Goal: Find specific page/section: Find specific page/section

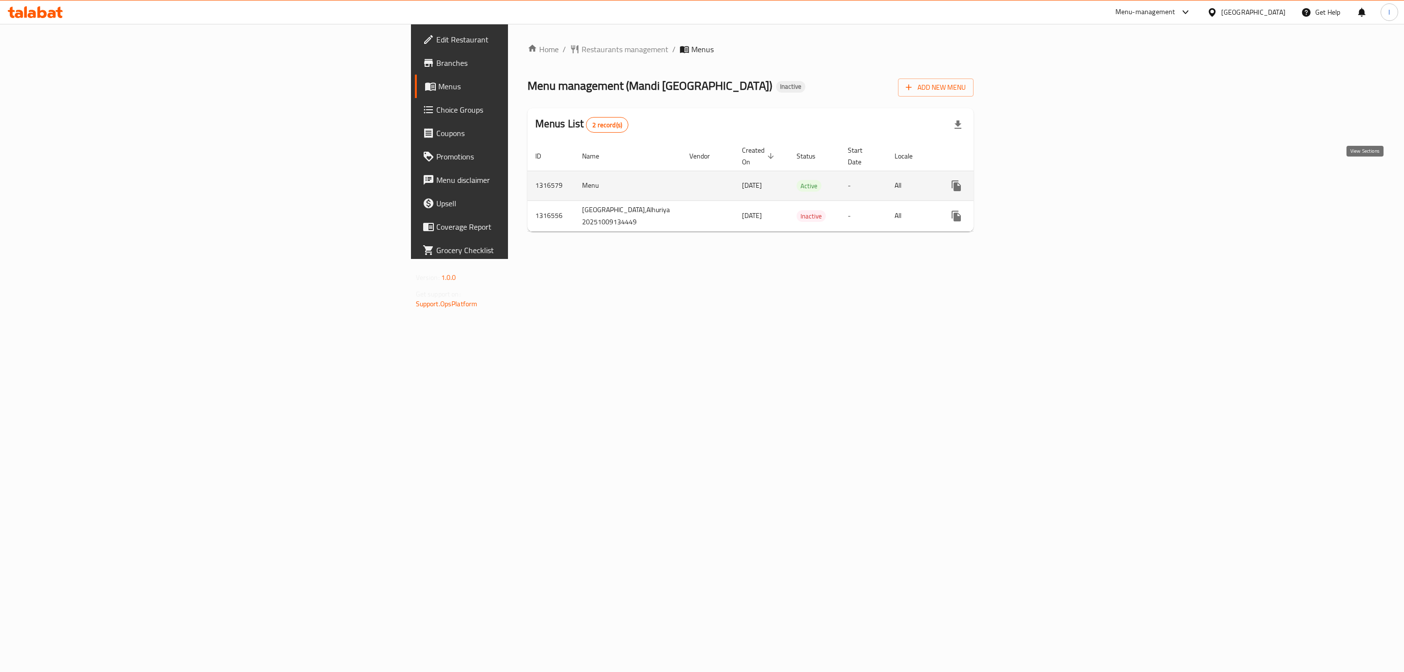
click at [1033, 180] on icon "enhanced table" at bounding box center [1027, 186] width 12 height 12
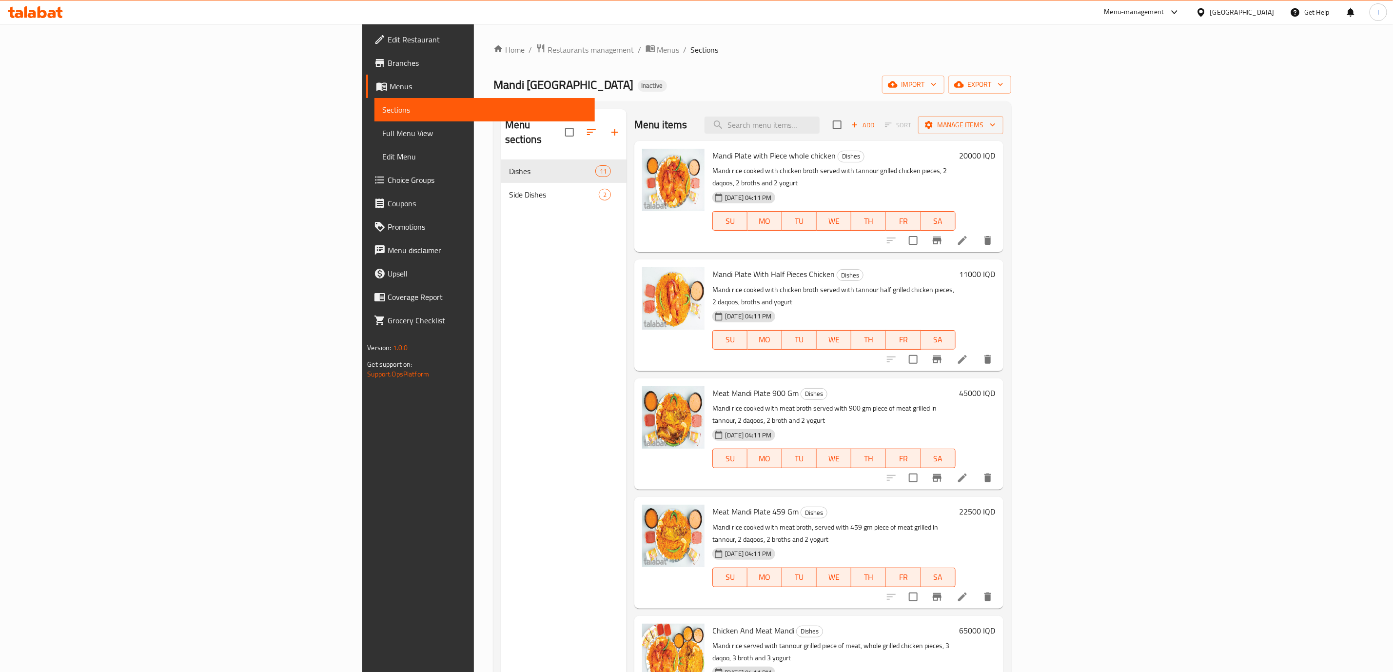
click at [501, 250] on div "Menu sections Dishes 11 Side Dishes 2" at bounding box center [563, 445] width 125 height 672
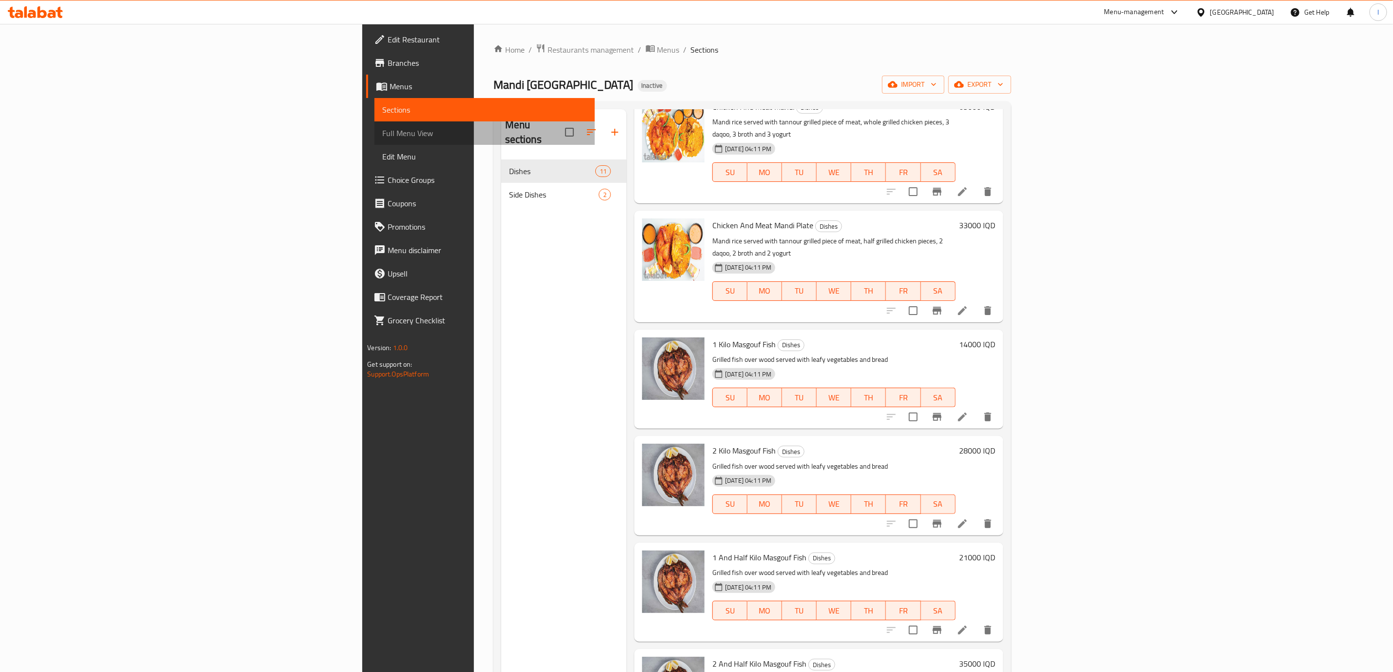
click at [375, 121] on link "Full Menu View" at bounding box center [485, 132] width 220 height 23
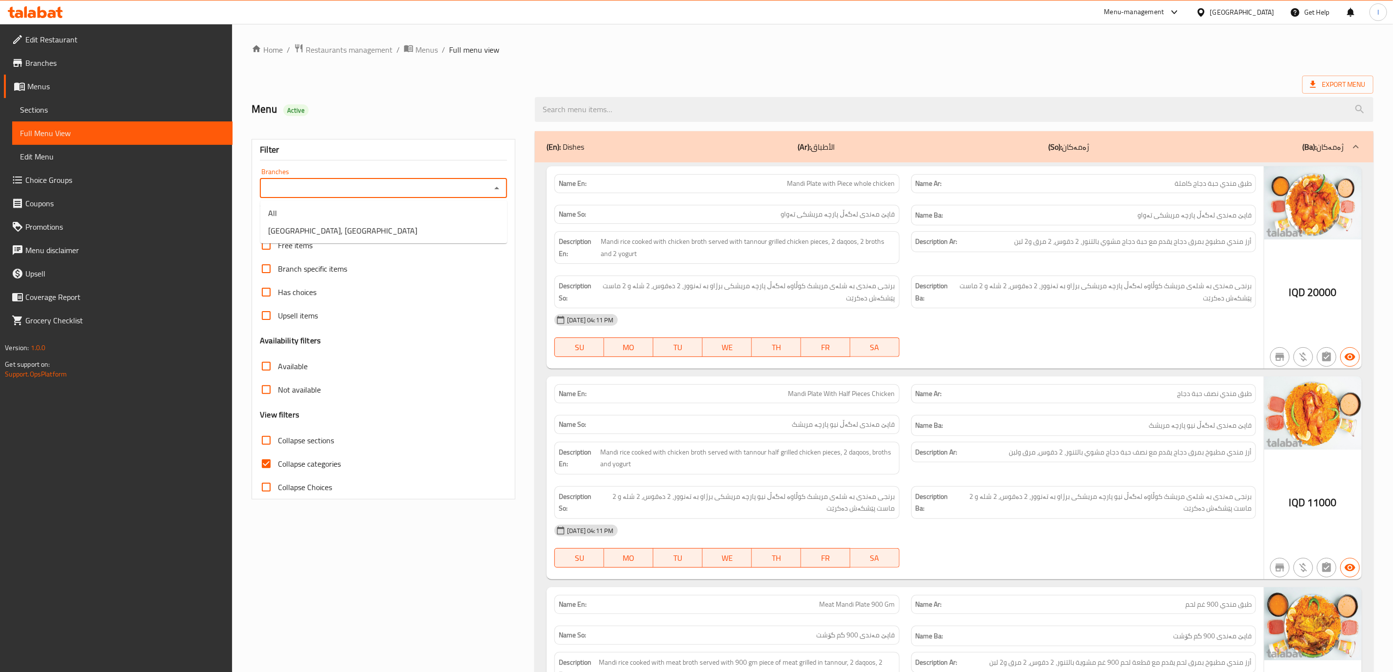
drag, startPoint x: 303, startPoint y: 195, endPoint x: 288, endPoint y: 208, distance: 19.7
click at [304, 195] on input "Branches" at bounding box center [375, 188] width 225 height 14
click at [283, 225] on span "[GEOGRAPHIC_DATA], [GEOGRAPHIC_DATA]" at bounding box center [342, 231] width 149 height 12
type input "[GEOGRAPHIC_DATA], [GEOGRAPHIC_DATA]"
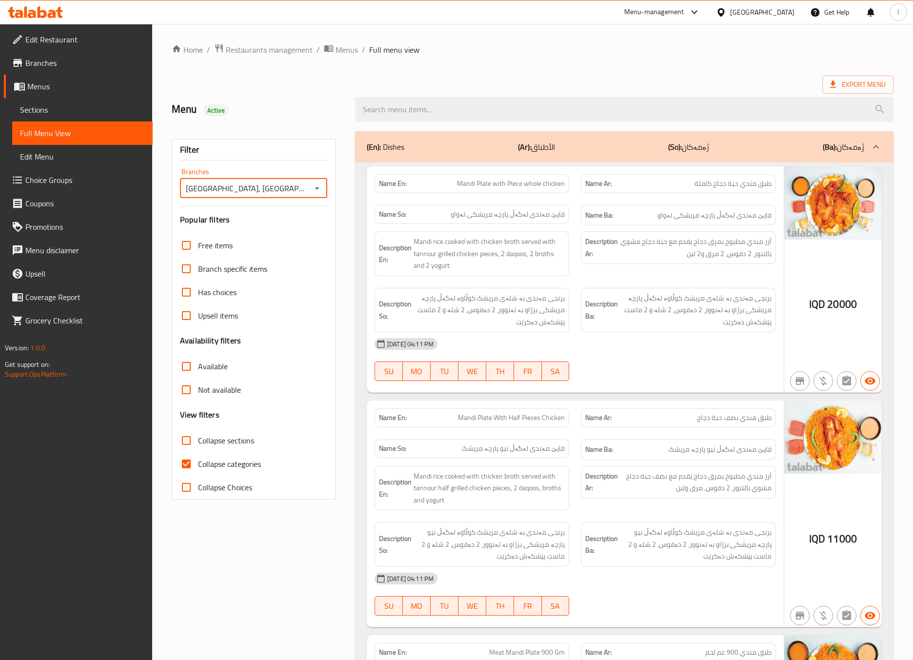
drag, startPoint x: 228, startPoint y: 459, endPoint x: 228, endPoint y: 445, distance: 14.6
click at [228, 459] on span "Collapse categories" at bounding box center [229, 464] width 63 height 12
click at [198, 459] on input "Collapse categories" at bounding box center [186, 463] width 23 height 23
checkbox input "false"
click at [228, 437] on span "Collapse sections" at bounding box center [226, 440] width 56 height 12
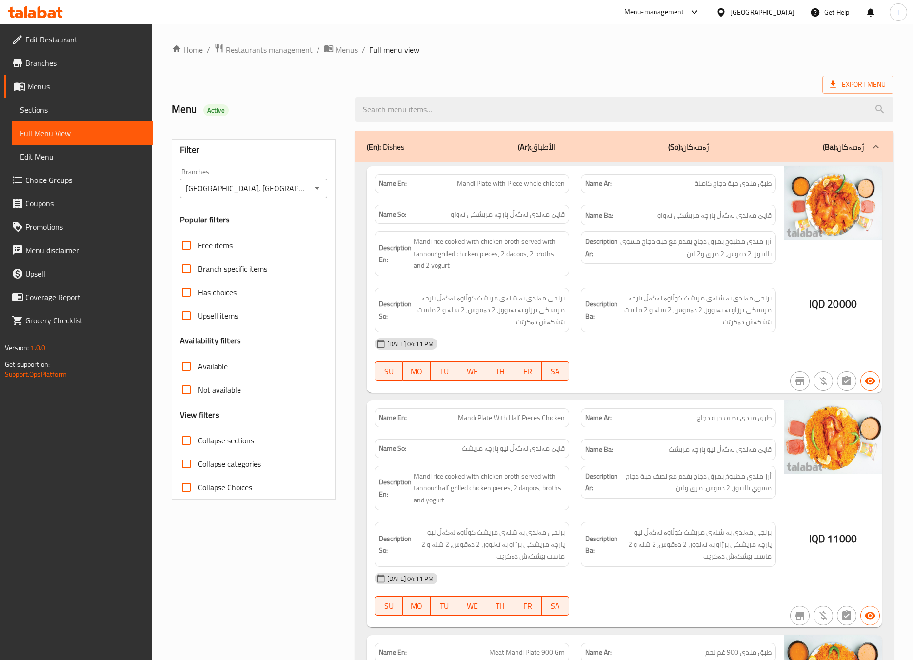
click at [198, 437] on input "Collapse sections" at bounding box center [186, 440] width 23 height 23
checkbox input "true"
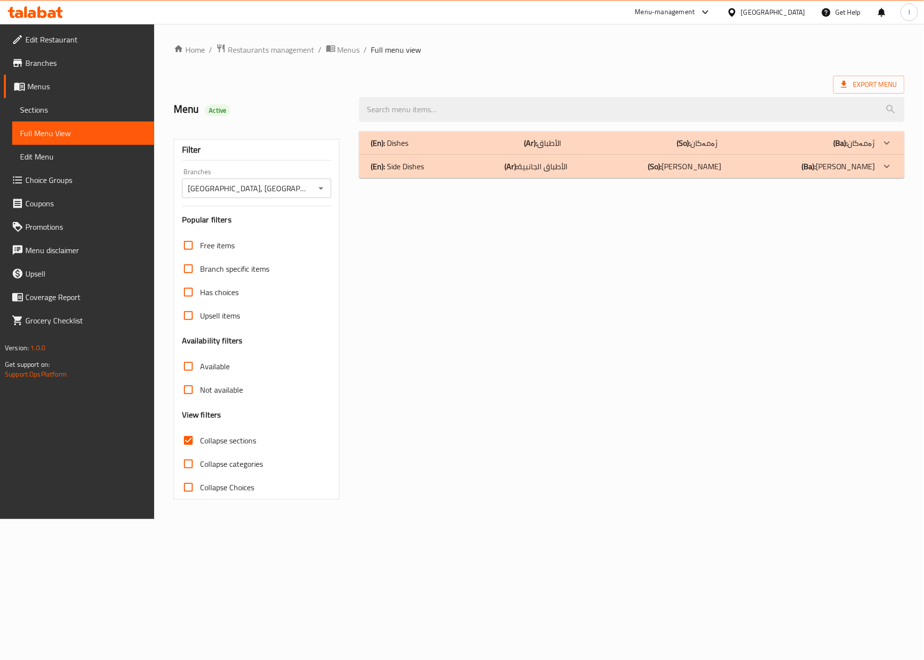
click at [534, 169] on p "(Ar): الأطباق الجانبية" at bounding box center [535, 166] width 63 height 12
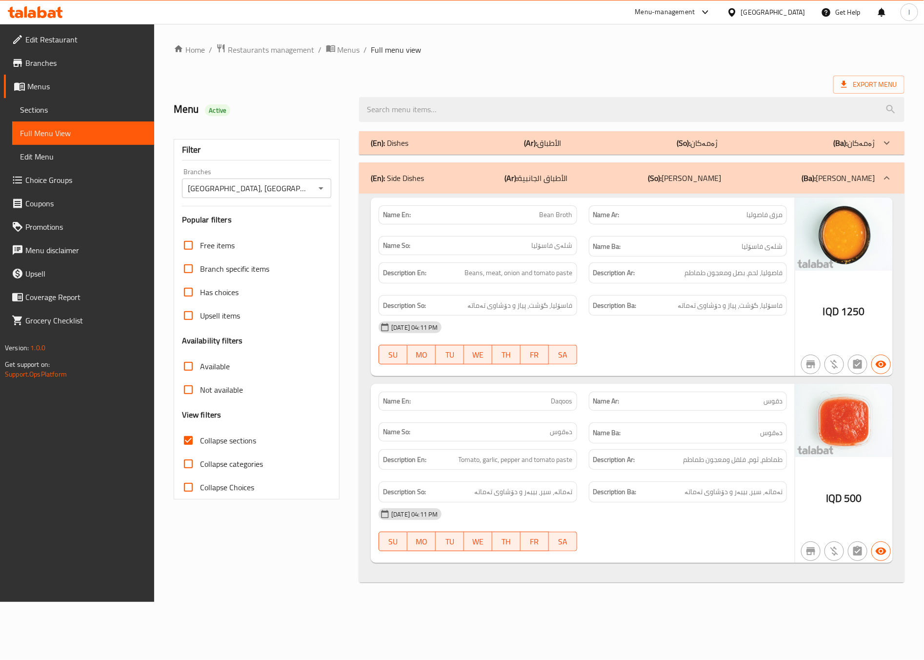
click at [710, 361] on div at bounding box center [688, 364] width 210 height 12
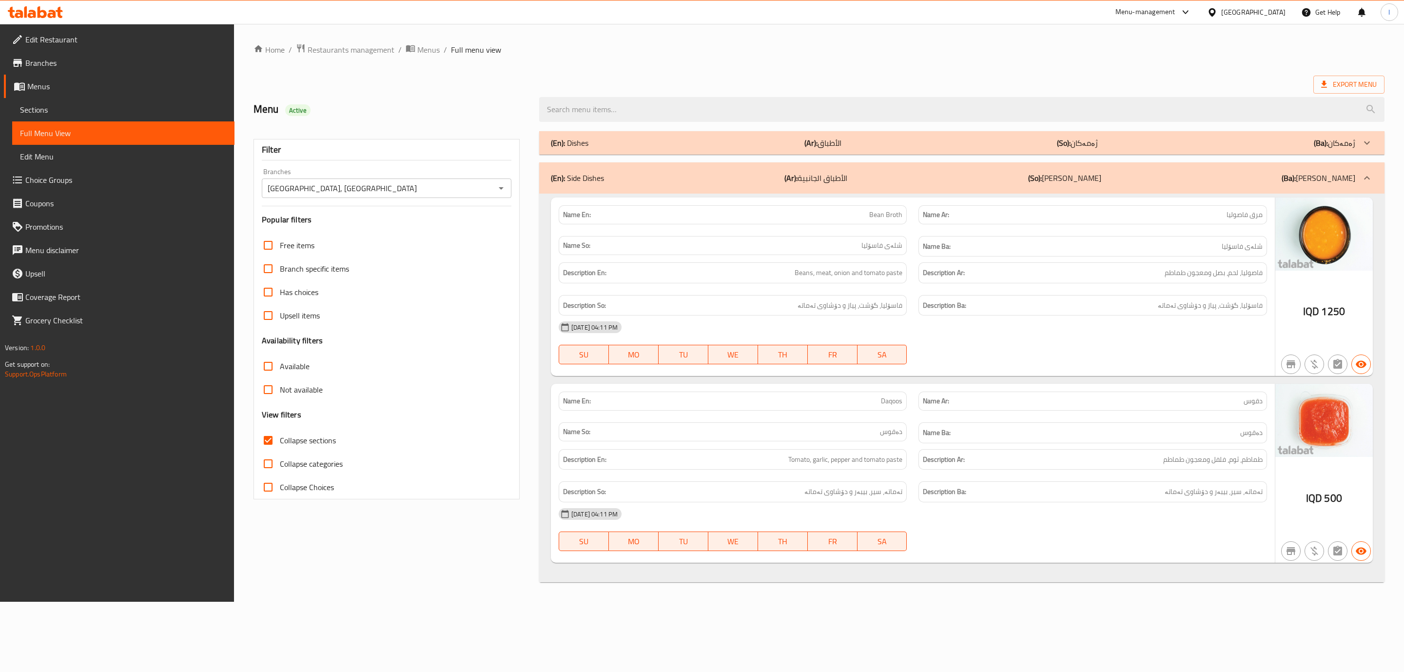
click at [912, 148] on div "(En): Dishes (Ar): الأطباق (So): ژەمەکان (Ba): ژەمەکان" at bounding box center [953, 143] width 805 height 12
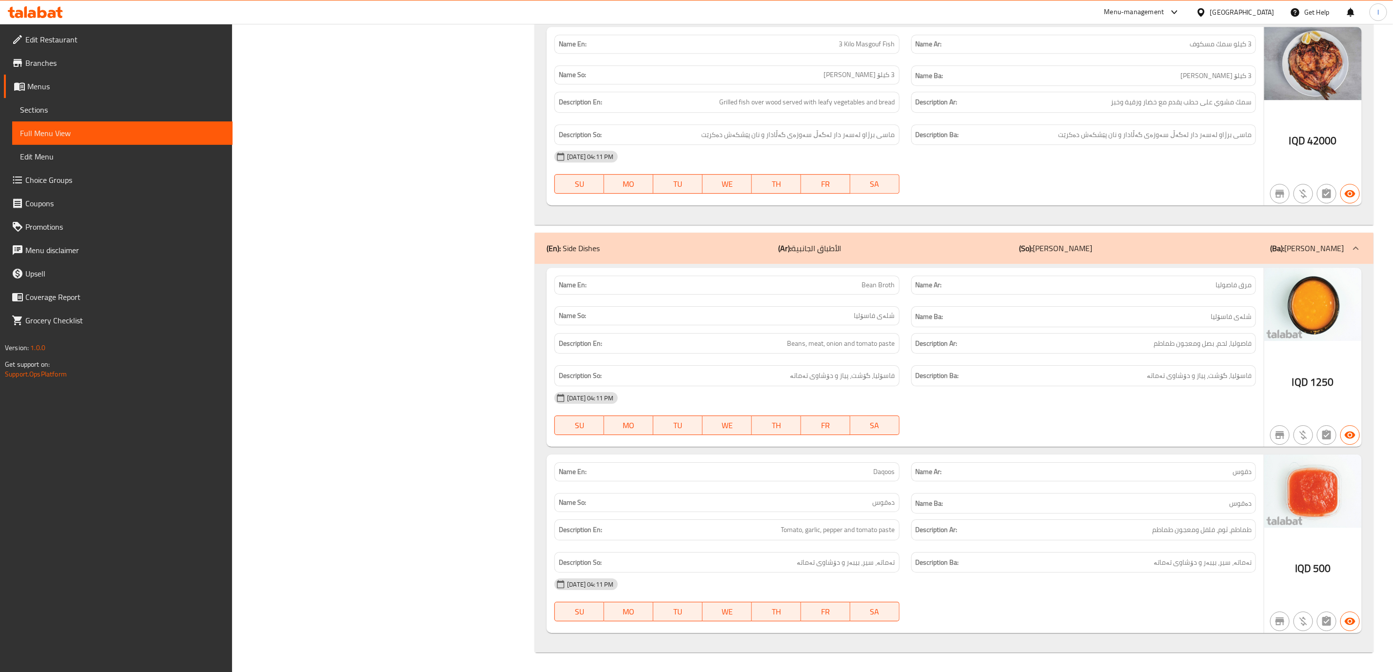
scroll to position [2172, 0]
click at [51, 16] on icon at bounding box center [35, 12] width 55 height 12
